Goal: Find contact information: Find contact information

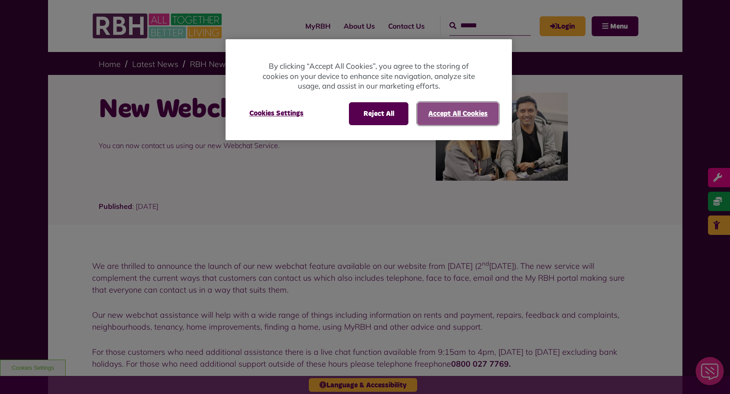
click at [451, 104] on button "Accept All Cookies" at bounding box center [458, 113] width 82 height 23
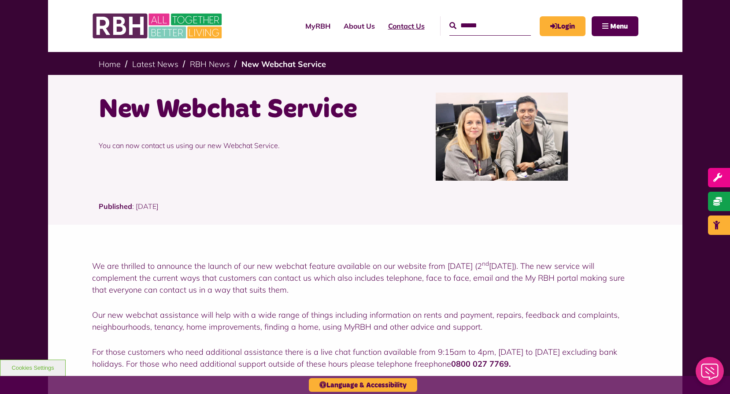
click at [396, 28] on link "Contact Us" at bounding box center [407, 26] width 50 height 24
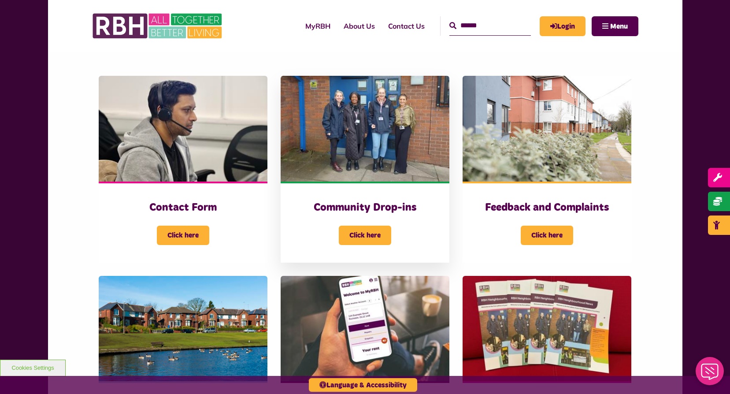
scroll to position [176, 0]
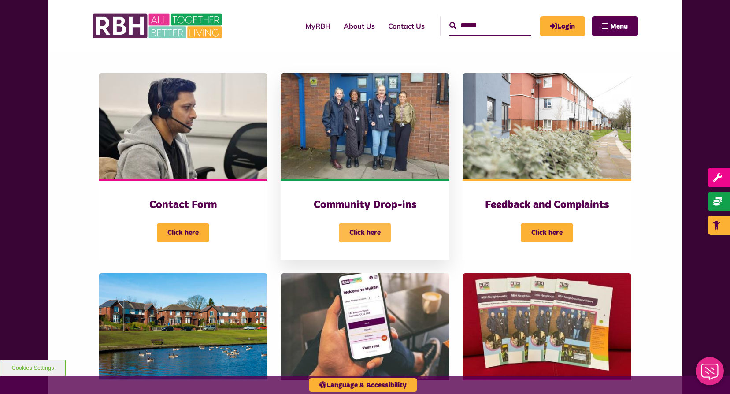
click at [372, 227] on span "Click here" at bounding box center [365, 232] width 52 height 19
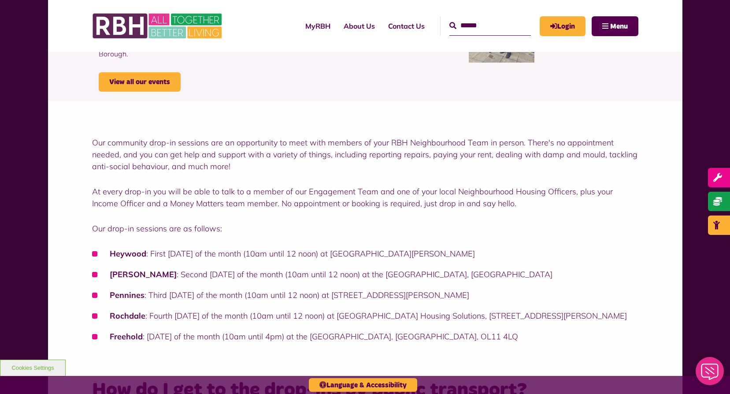
scroll to position [88, 0]
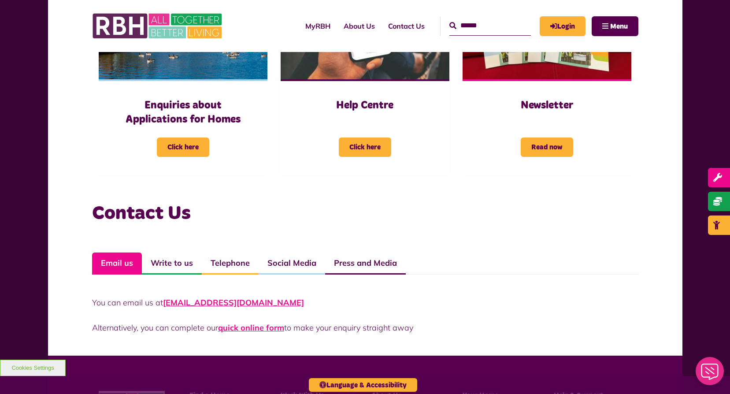
scroll to position [485, 0]
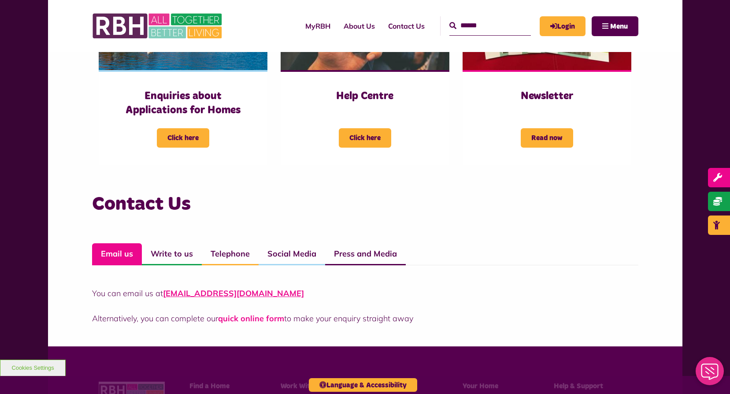
click at [246, 320] on link "quick online form" at bounding box center [251, 318] width 66 height 10
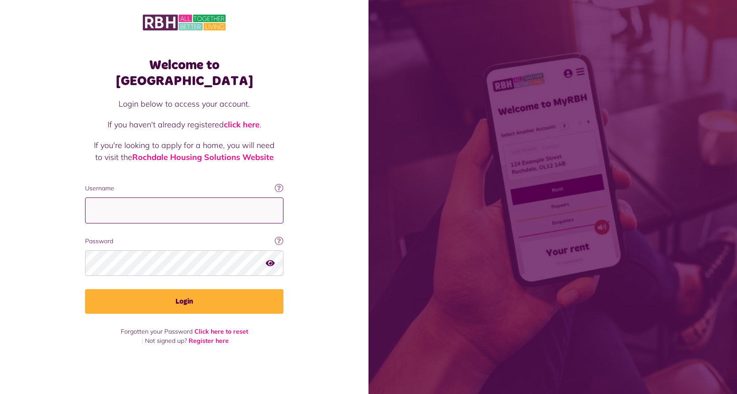
click at [211, 203] on input "Username" at bounding box center [184, 210] width 198 height 26
click at [307, 211] on div "Welcome to [GEOGRAPHIC_DATA] Login below to access your account. If you haven't…" at bounding box center [184, 181] width 368 height 363
